Goal: Navigation & Orientation: Find specific page/section

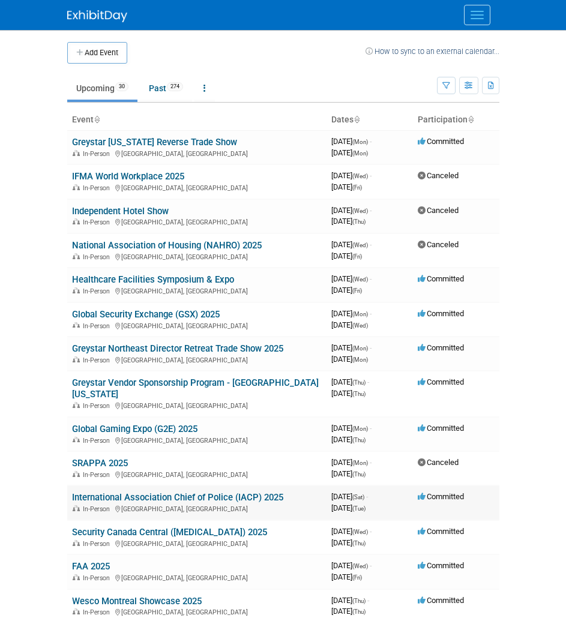
click at [108, 492] on link "International Association Chief of Police (IACP) 2025" at bounding box center [177, 497] width 211 height 11
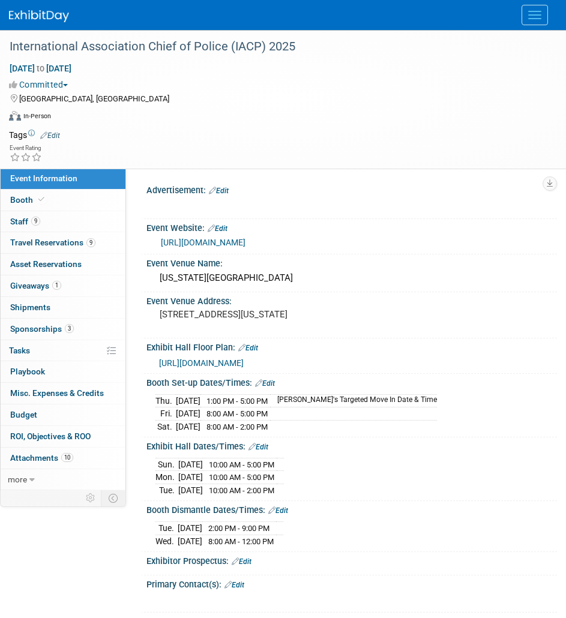
select select "National"
click at [82, 235] on link "9 Travel Reservations 9" at bounding box center [63, 242] width 125 height 21
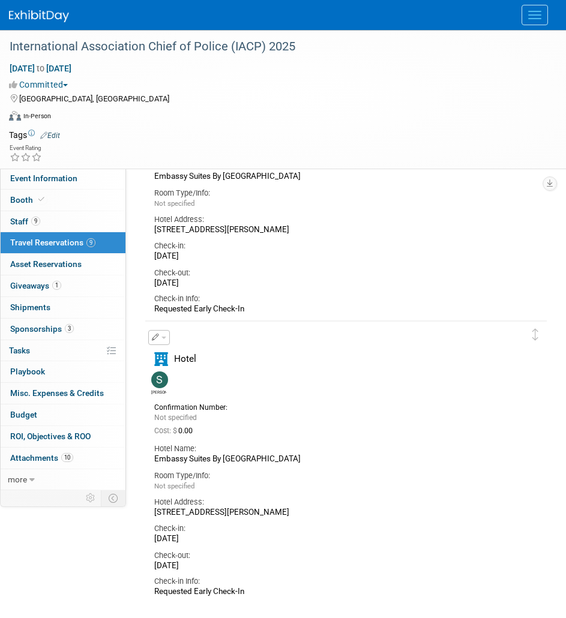
scroll to position [2159, 0]
click at [35, 473] on link "more" at bounding box center [63, 479] width 125 height 21
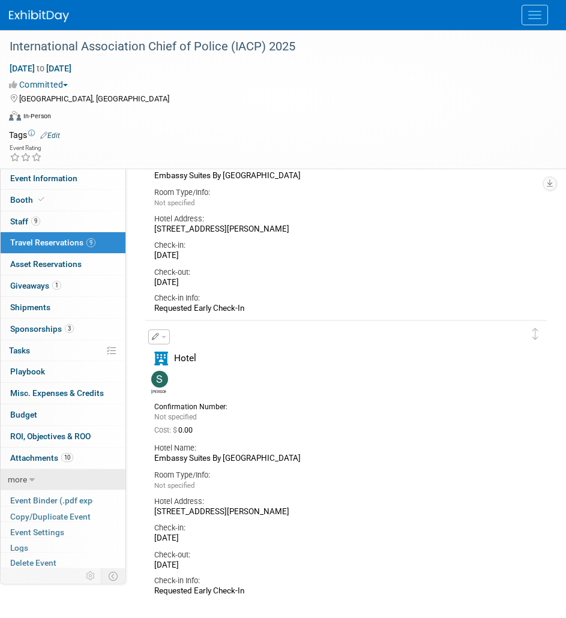
scroll to position [11, 0]
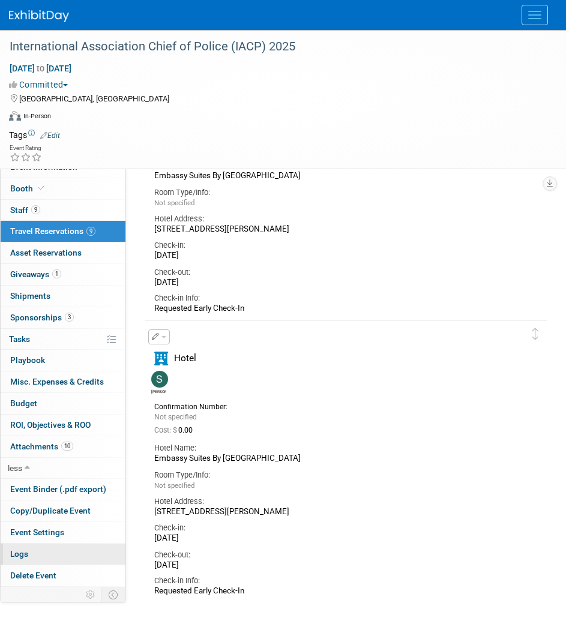
click at [38, 556] on link "Logs" at bounding box center [63, 554] width 125 height 21
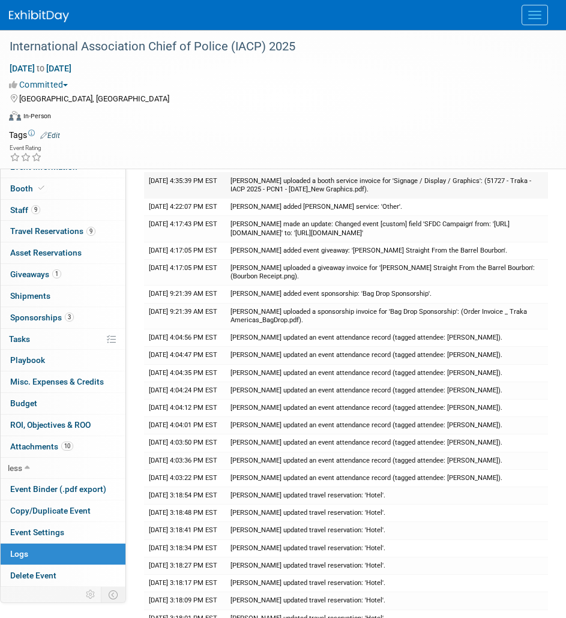
scroll to position [260, 0]
click at [53, 226] on span "Travel Reservations 9" at bounding box center [52, 231] width 85 height 10
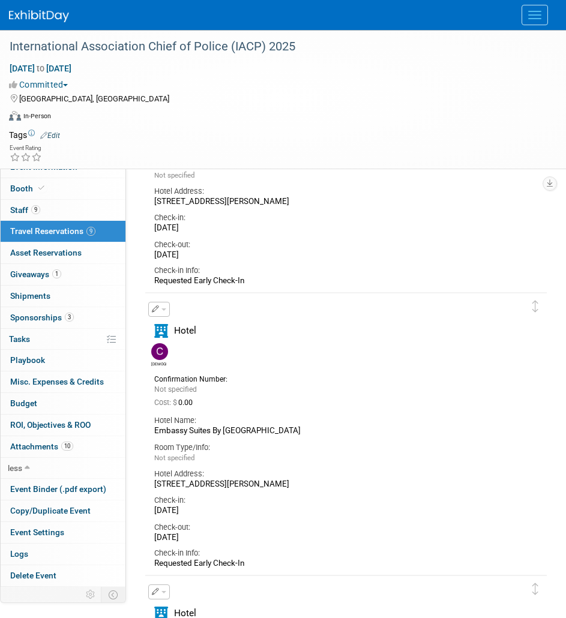
scroll to position [1340, 0]
click at [32, 215] on link "9 Staff 9" at bounding box center [63, 210] width 125 height 21
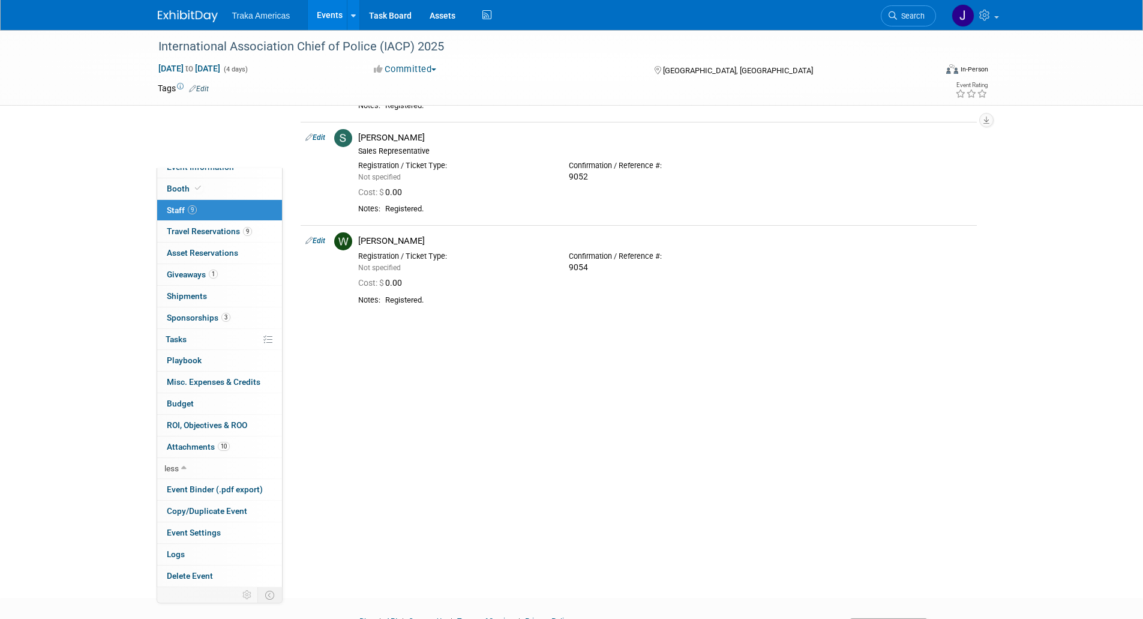
scroll to position [0, 0]
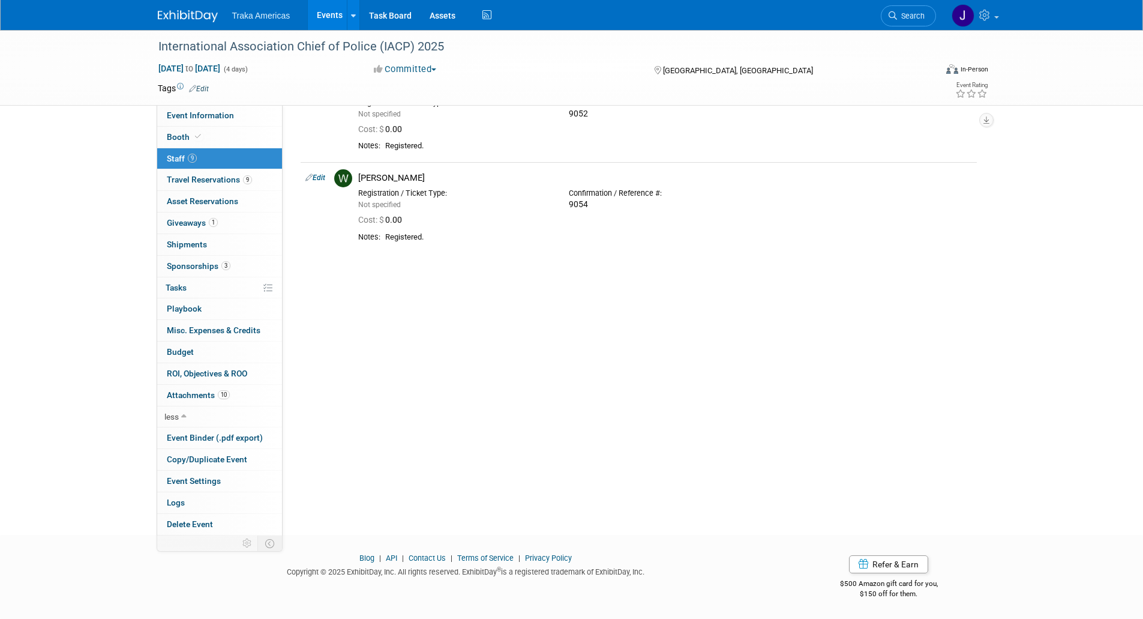
click at [206, 11] on img at bounding box center [188, 16] width 60 height 12
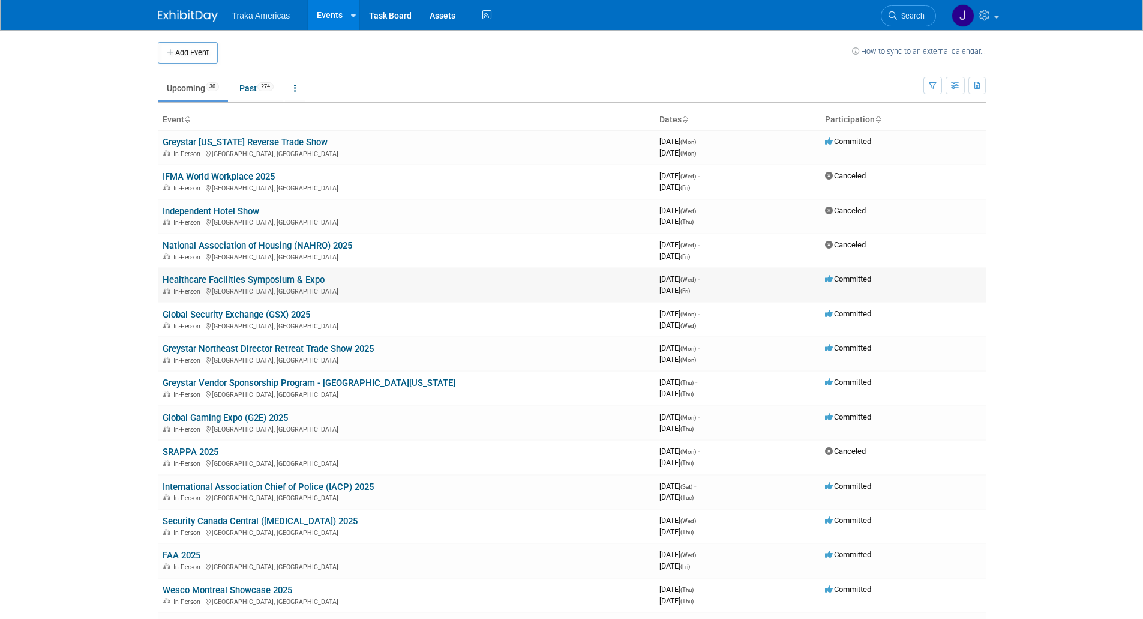
click at [226, 281] on link "Healthcare Facilities Symposium & Expo" at bounding box center [244, 279] width 162 height 11
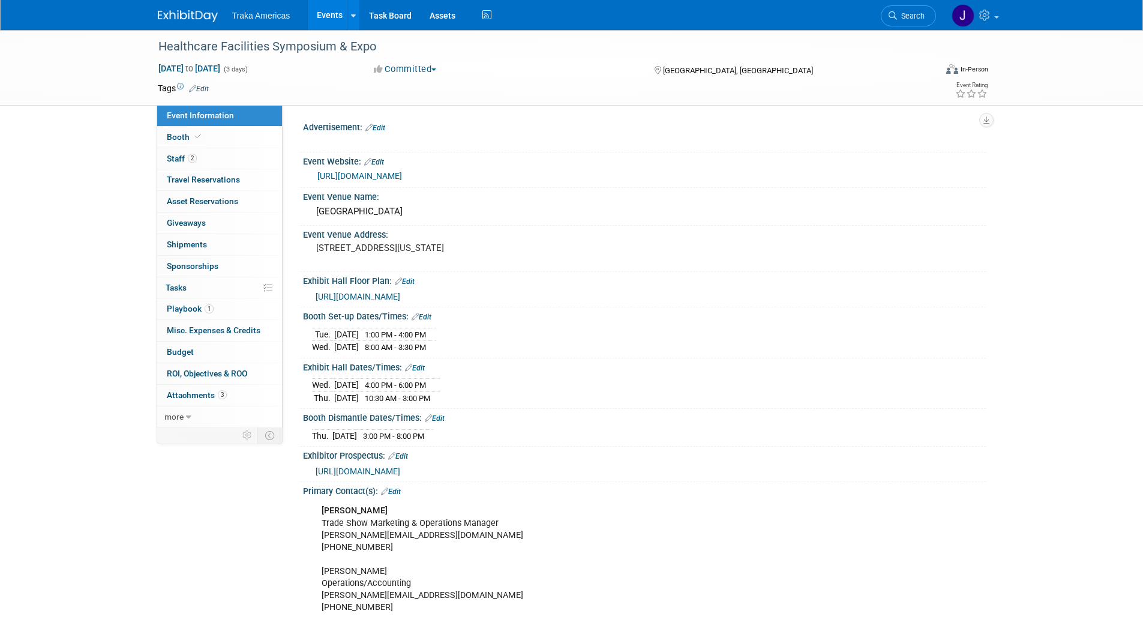
select select "Regional"
click at [226, 157] on link "2 Staff 2" at bounding box center [219, 158] width 125 height 21
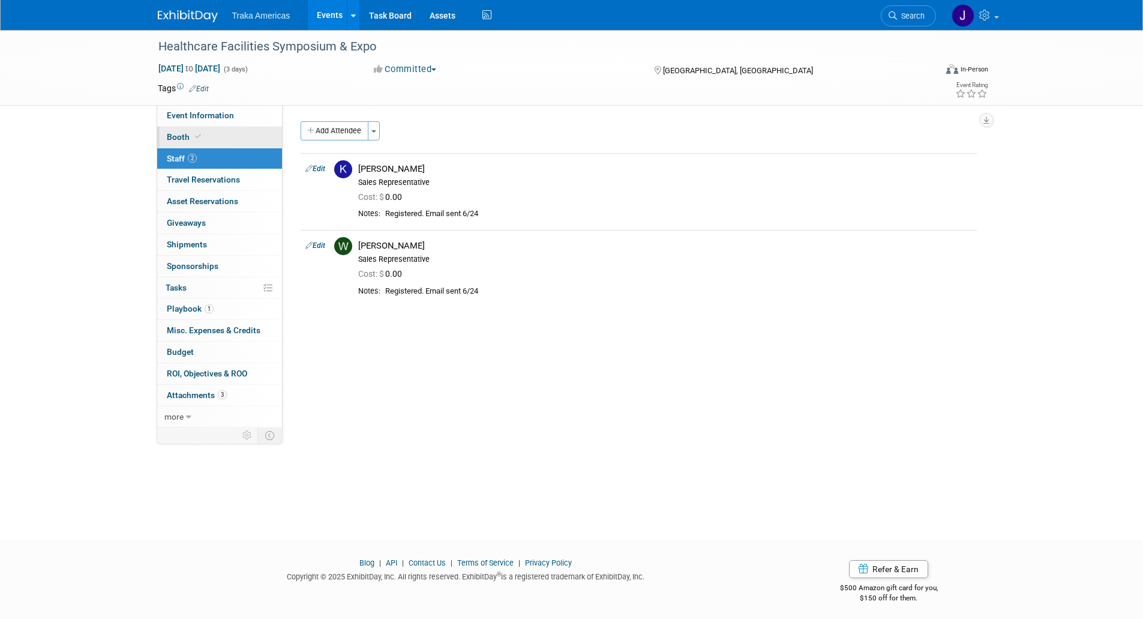
click at [227, 135] on link "Booth" at bounding box center [219, 137] width 125 height 21
